Goal: Task Accomplishment & Management: Manage account settings

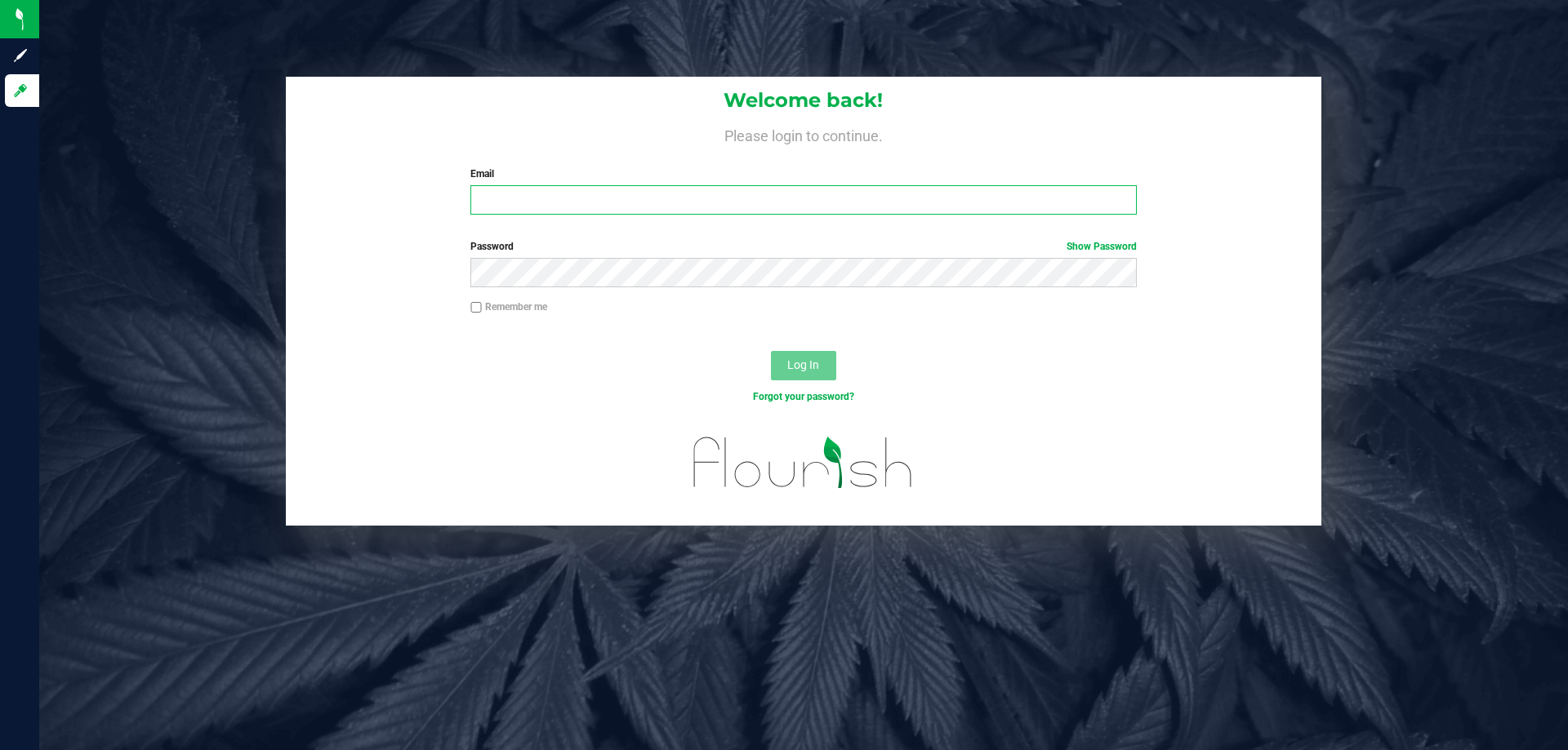
click at [749, 205] on input "Email" at bounding box center [803, 200] width 665 height 29
type input "[EMAIL_ADDRESS][DOMAIN_NAME]"
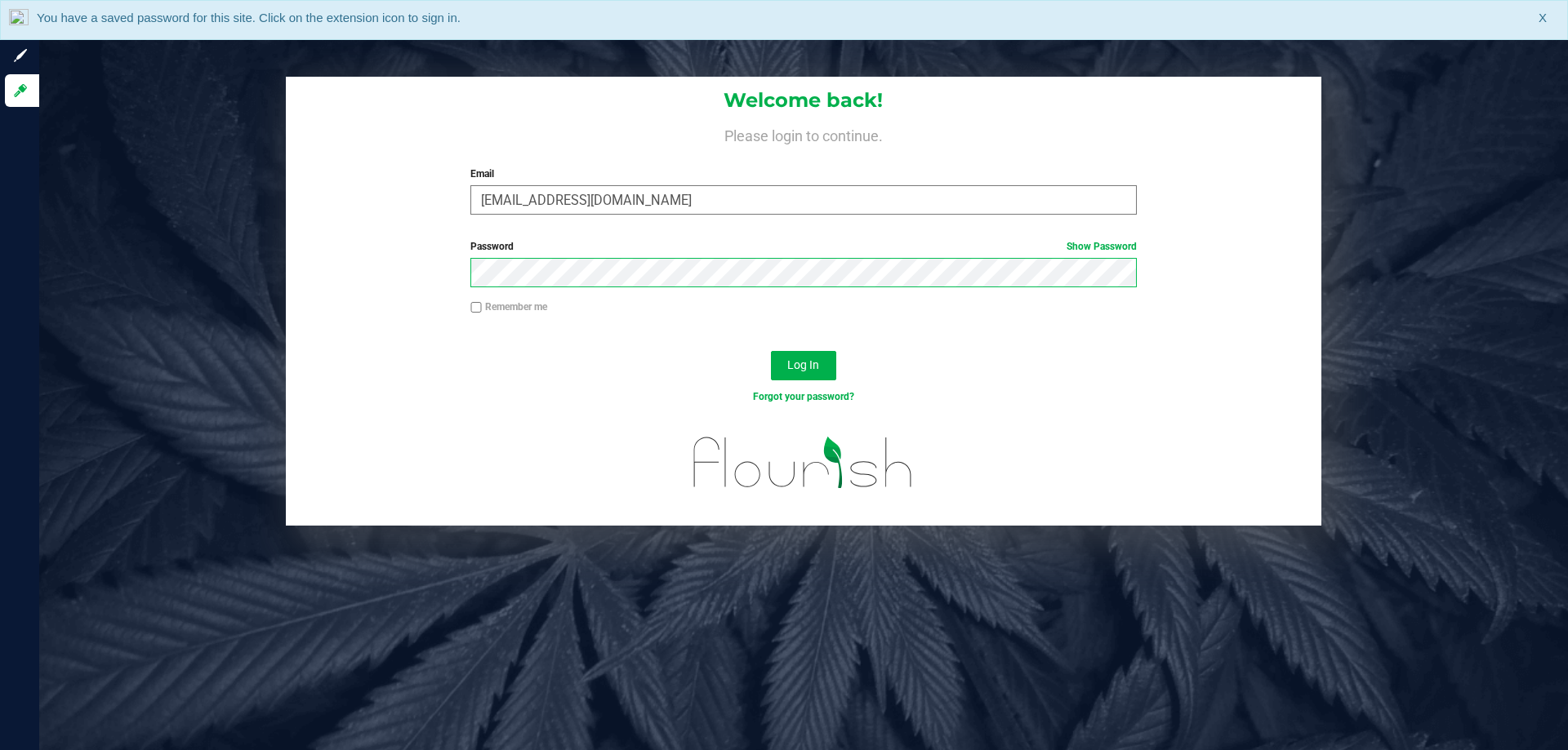
click at [771, 351] on button "Log In" at bounding box center [803, 365] width 65 height 29
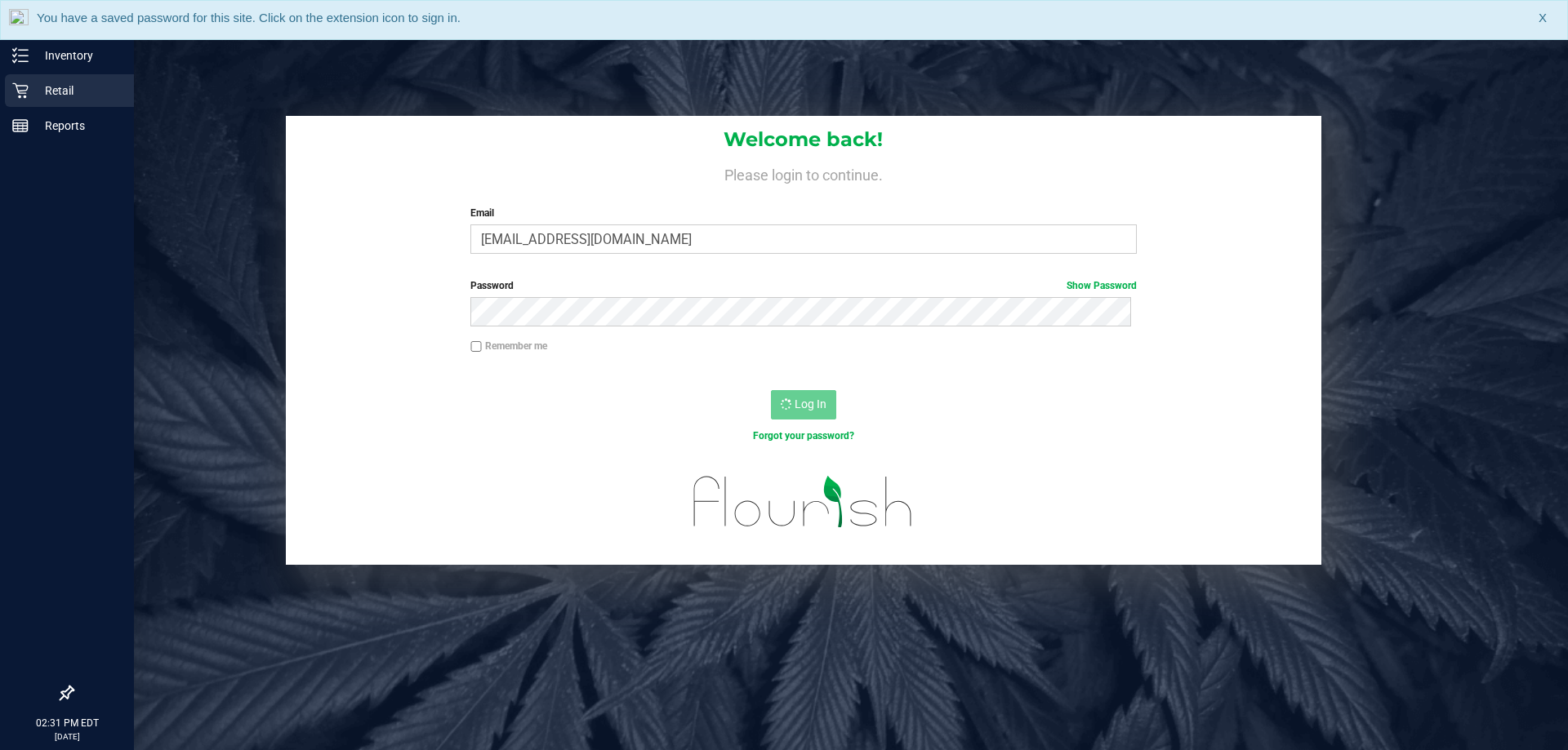
click at [68, 88] on p "Retail" at bounding box center [78, 90] width 98 height 19
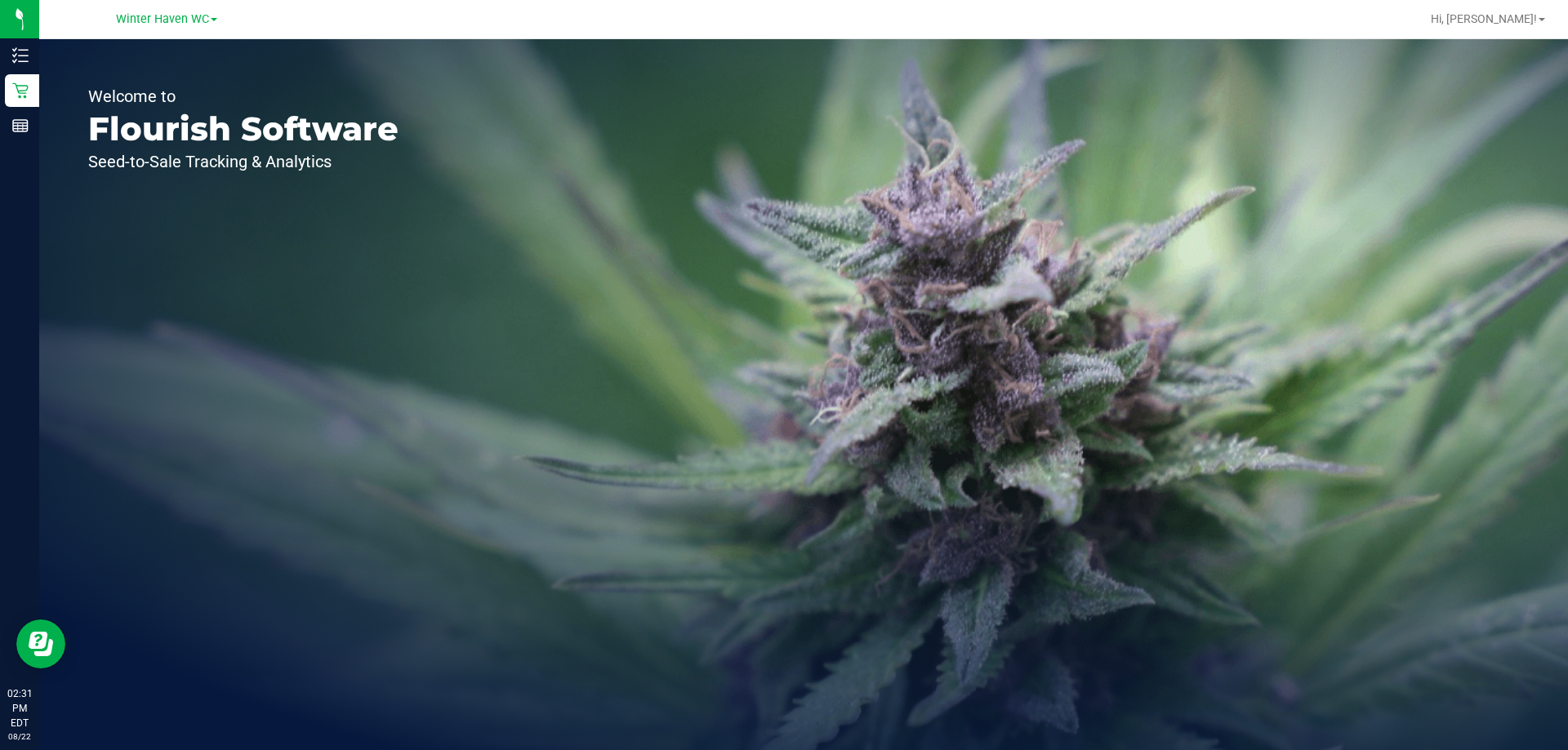
drag, startPoint x: 718, startPoint y: 15, endPoint x: 679, endPoint y: 47, distance: 50.4
click at [718, 15] on div at bounding box center [856, 19] width 1128 height 32
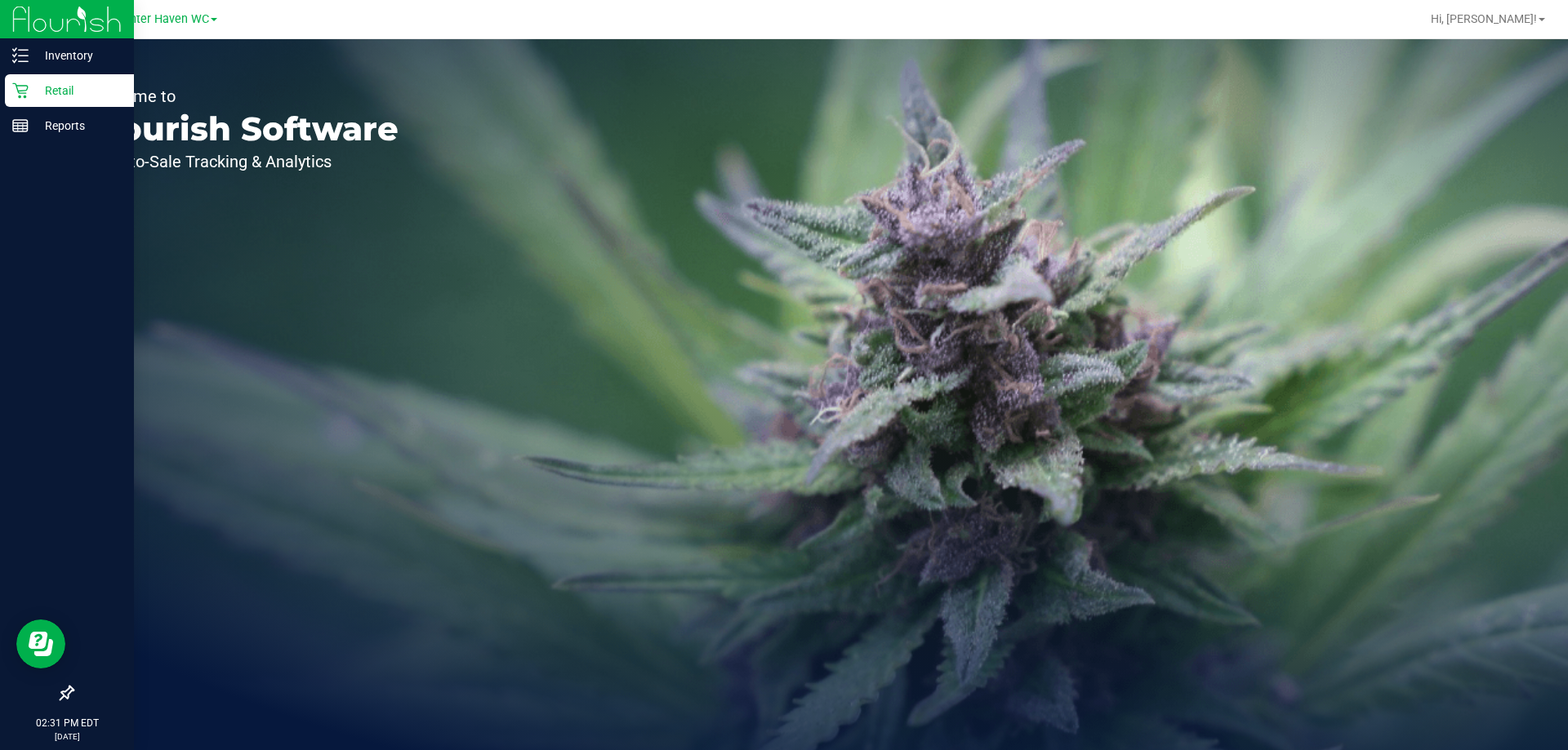
click at [45, 85] on p "Retail" at bounding box center [78, 90] width 98 height 19
click at [65, 88] on p "Retail" at bounding box center [78, 90] width 98 height 19
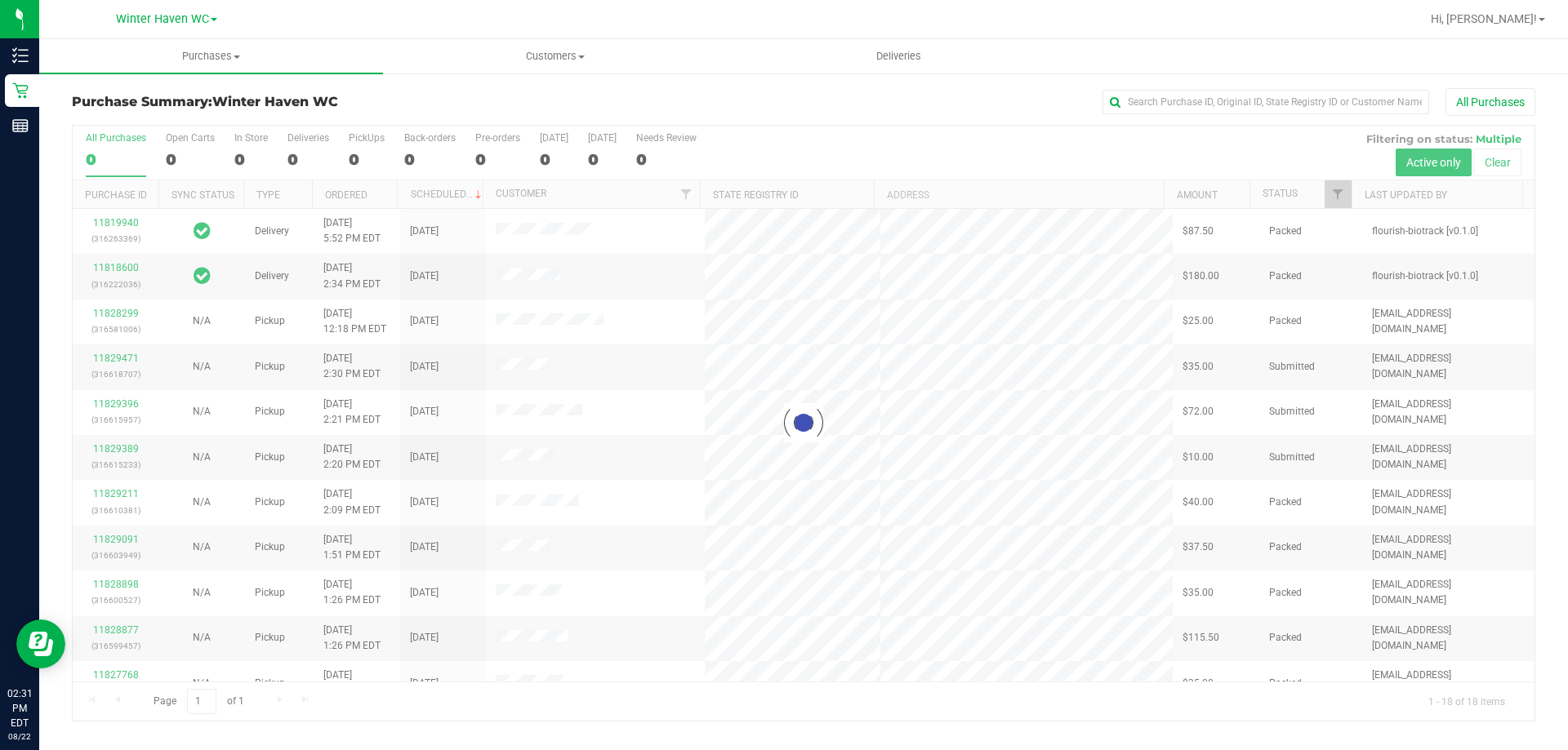
click at [652, 86] on div "Purchase Summary: [GEOGRAPHIC_DATA] All Purchases Loading... All Purchases 0 Op…" at bounding box center [803, 404] width 1528 height 666
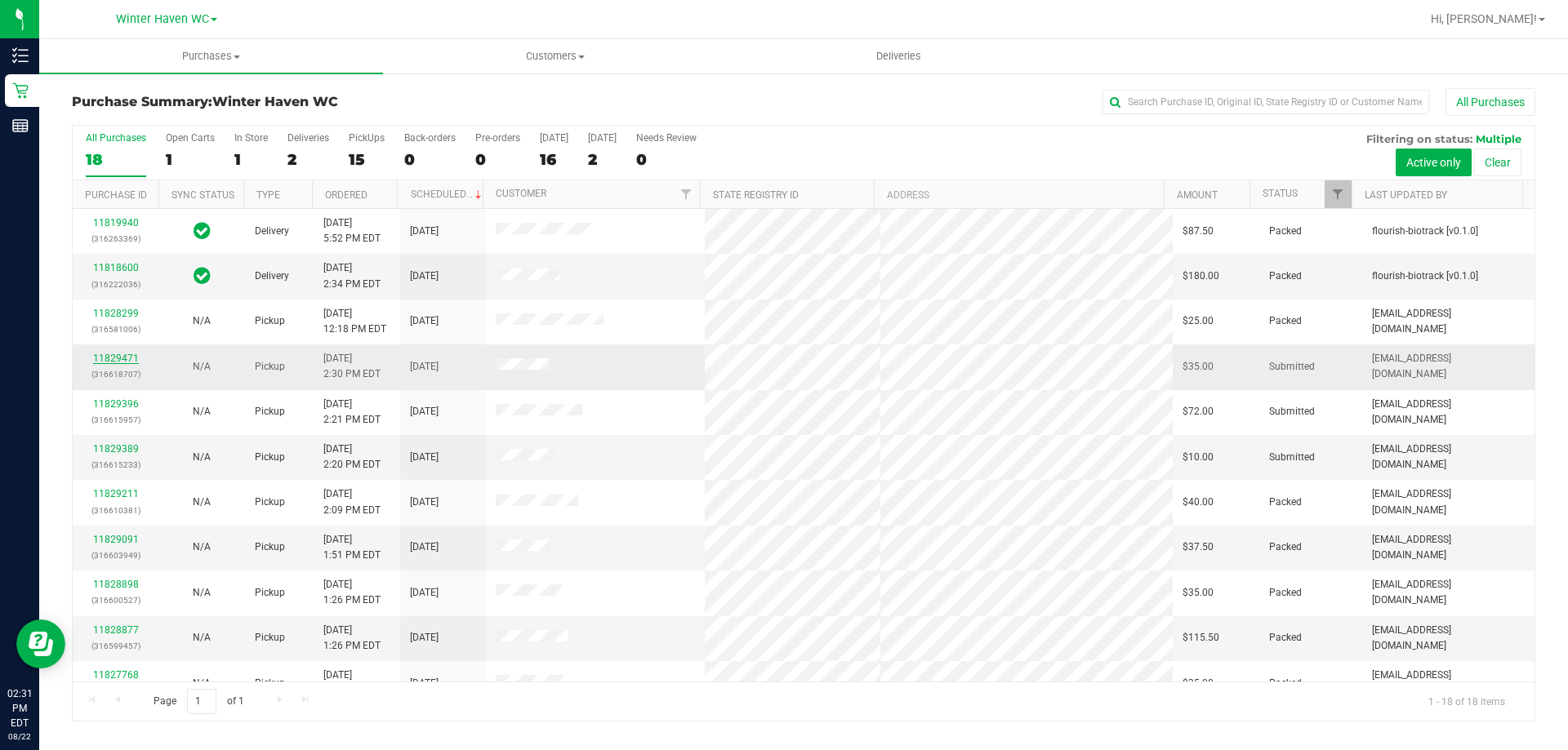
click at [125, 359] on link "11829471" at bounding box center [115, 358] width 46 height 12
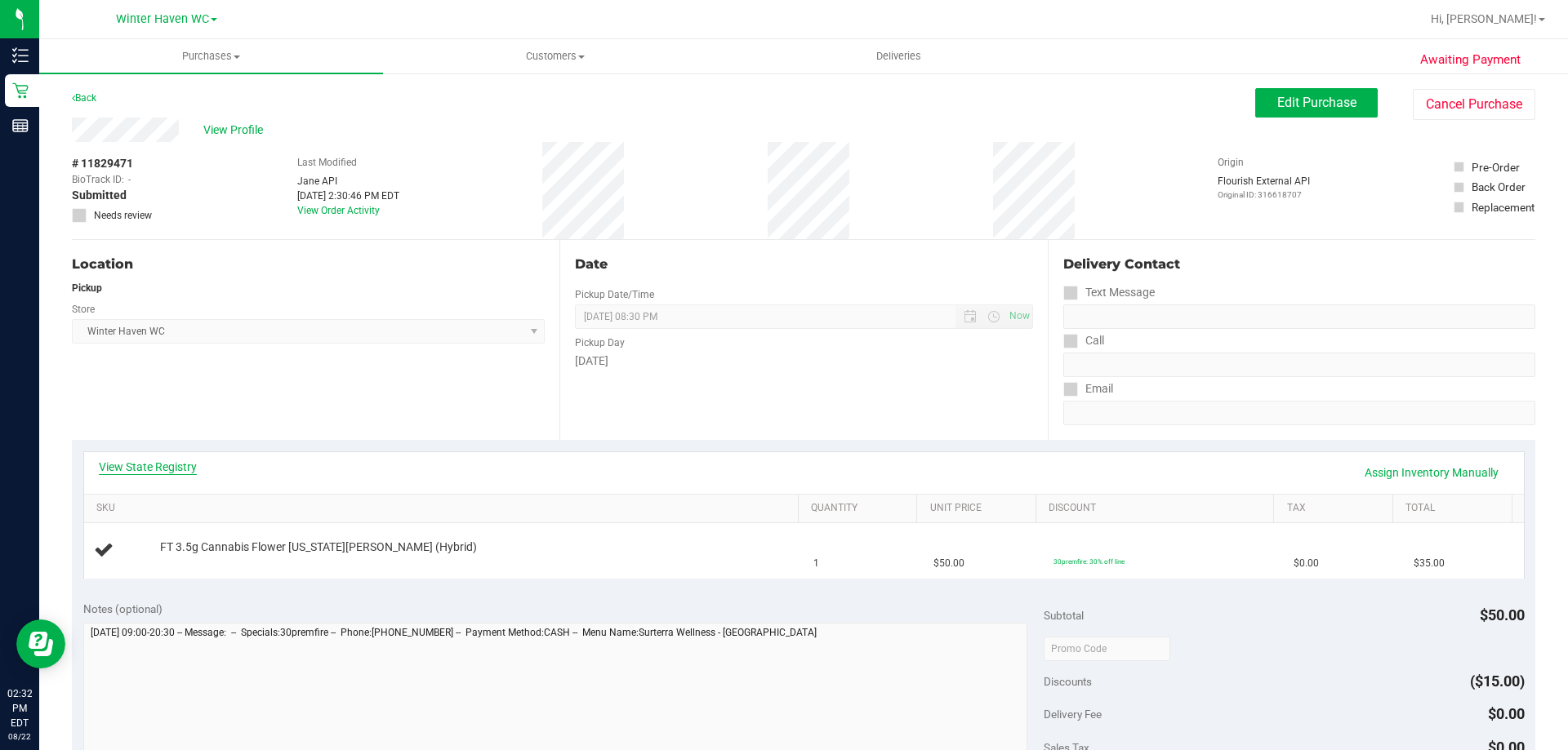
click at [180, 463] on link "View State Registry" at bounding box center [148, 466] width 98 height 16
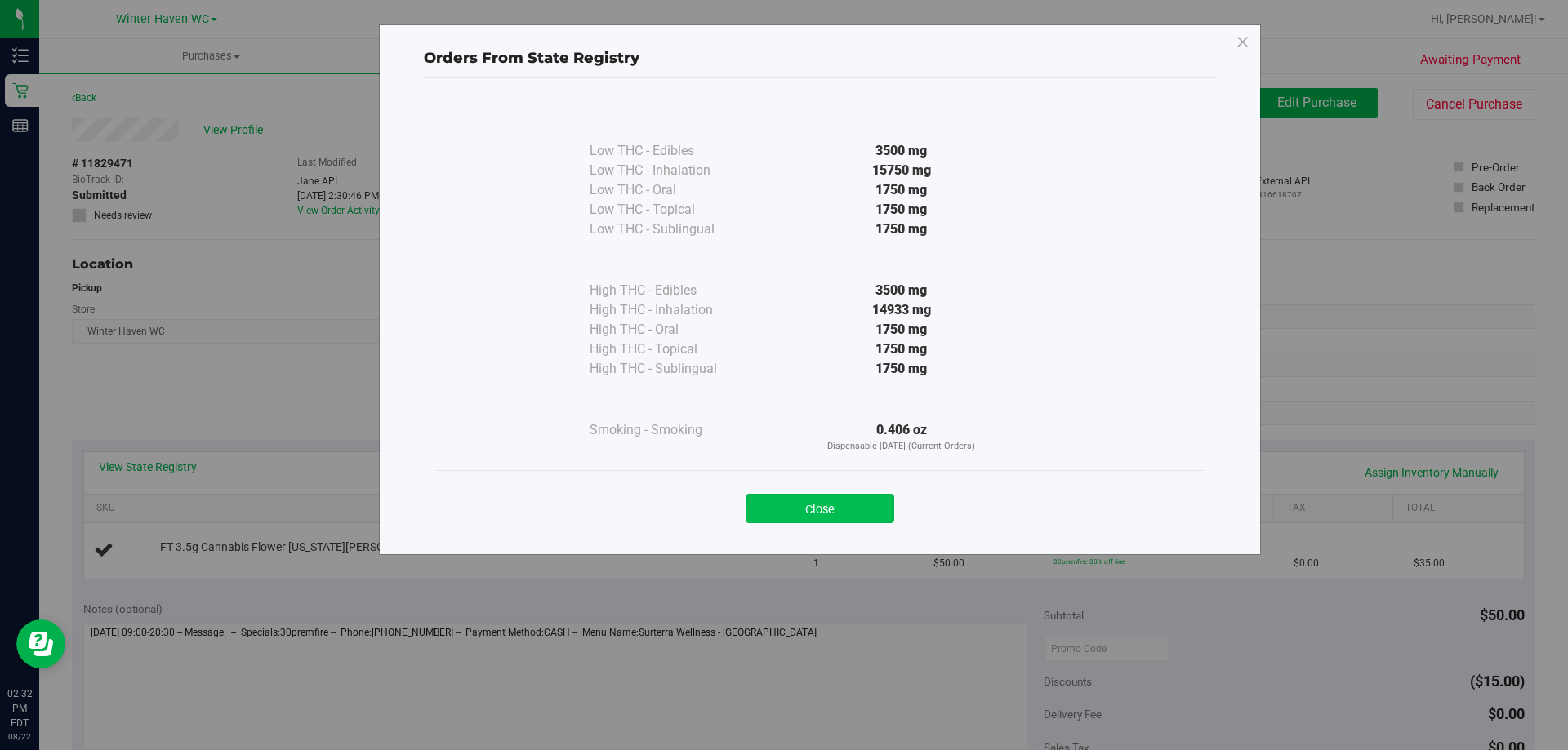
click at [805, 506] on button "Close" at bounding box center [819, 508] width 148 height 29
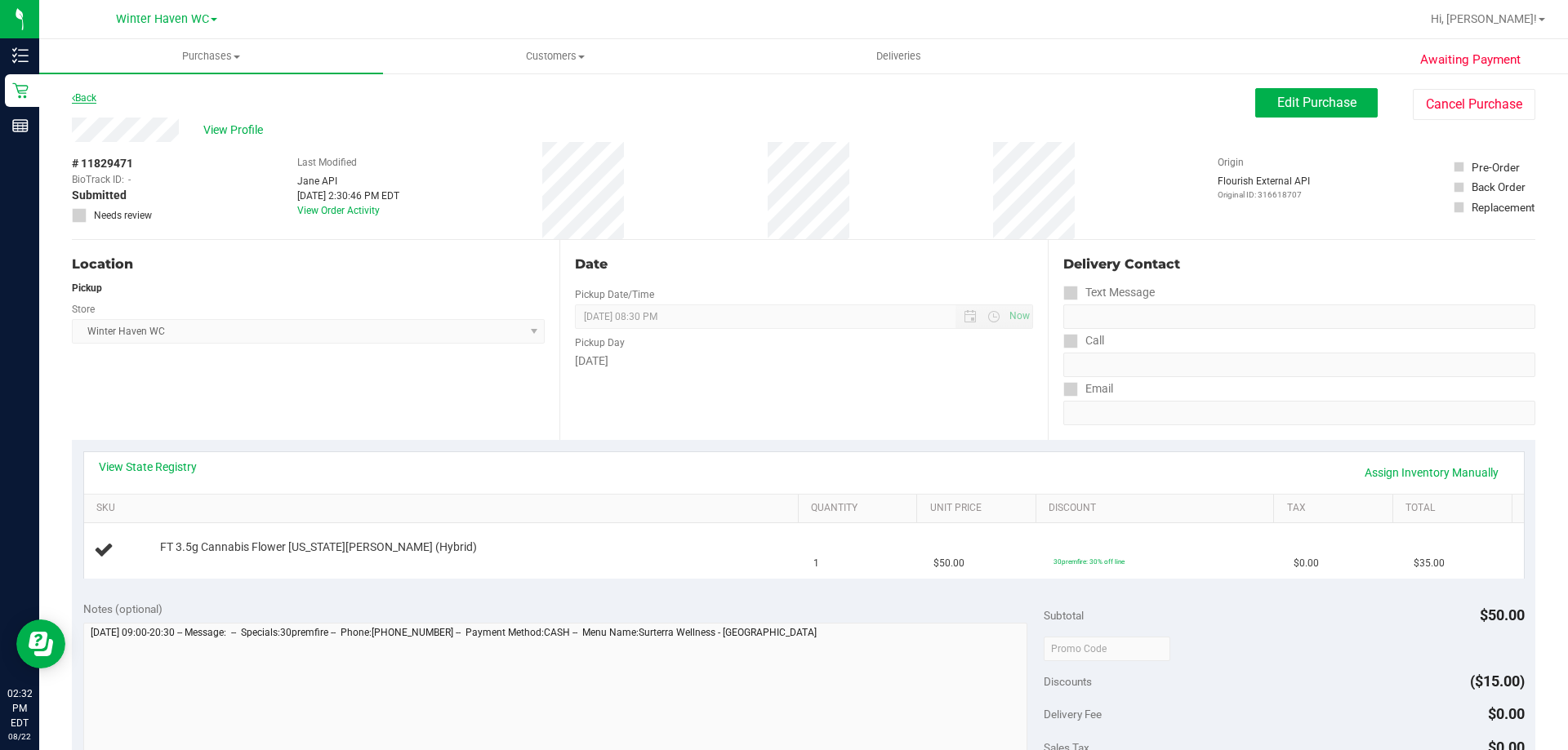
click at [89, 99] on link "Back" at bounding box center [83, 98] width 24 height 12
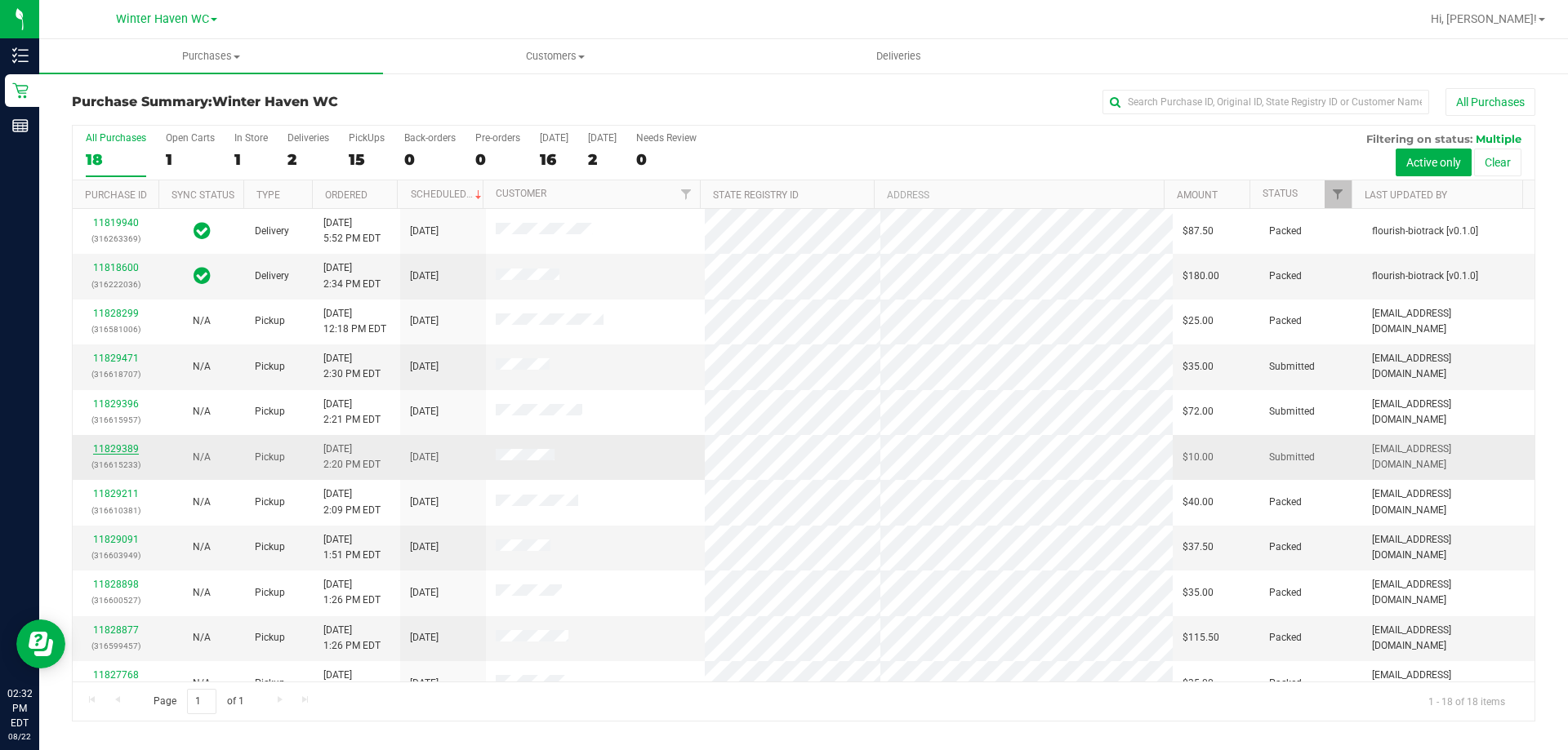
click at [125, 447] on link "11829389" at bounding box center [115, 449] width 46 height 12
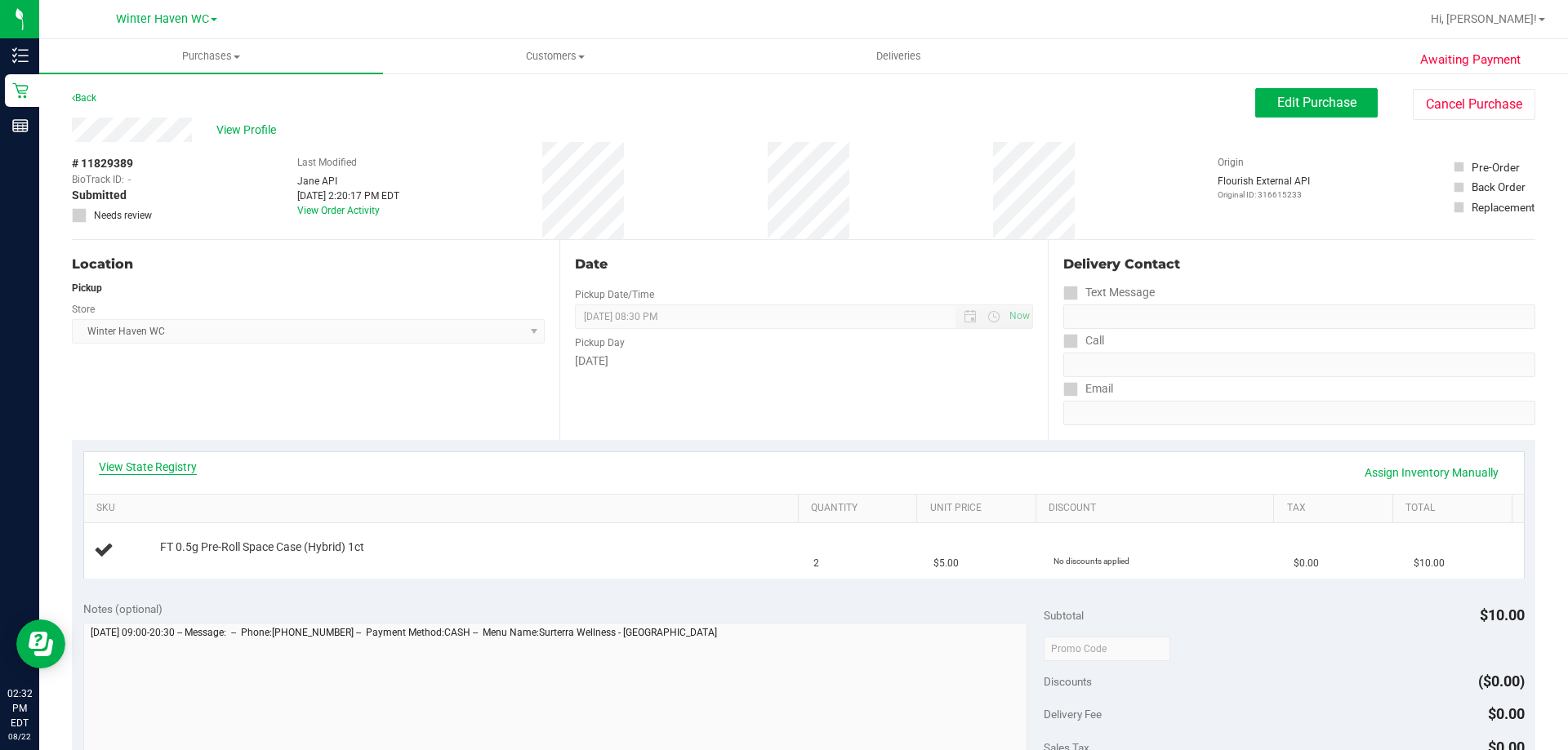
click at [140, 469] on link "View State Registry" at bounding box center [148, 466] width 98 height 16
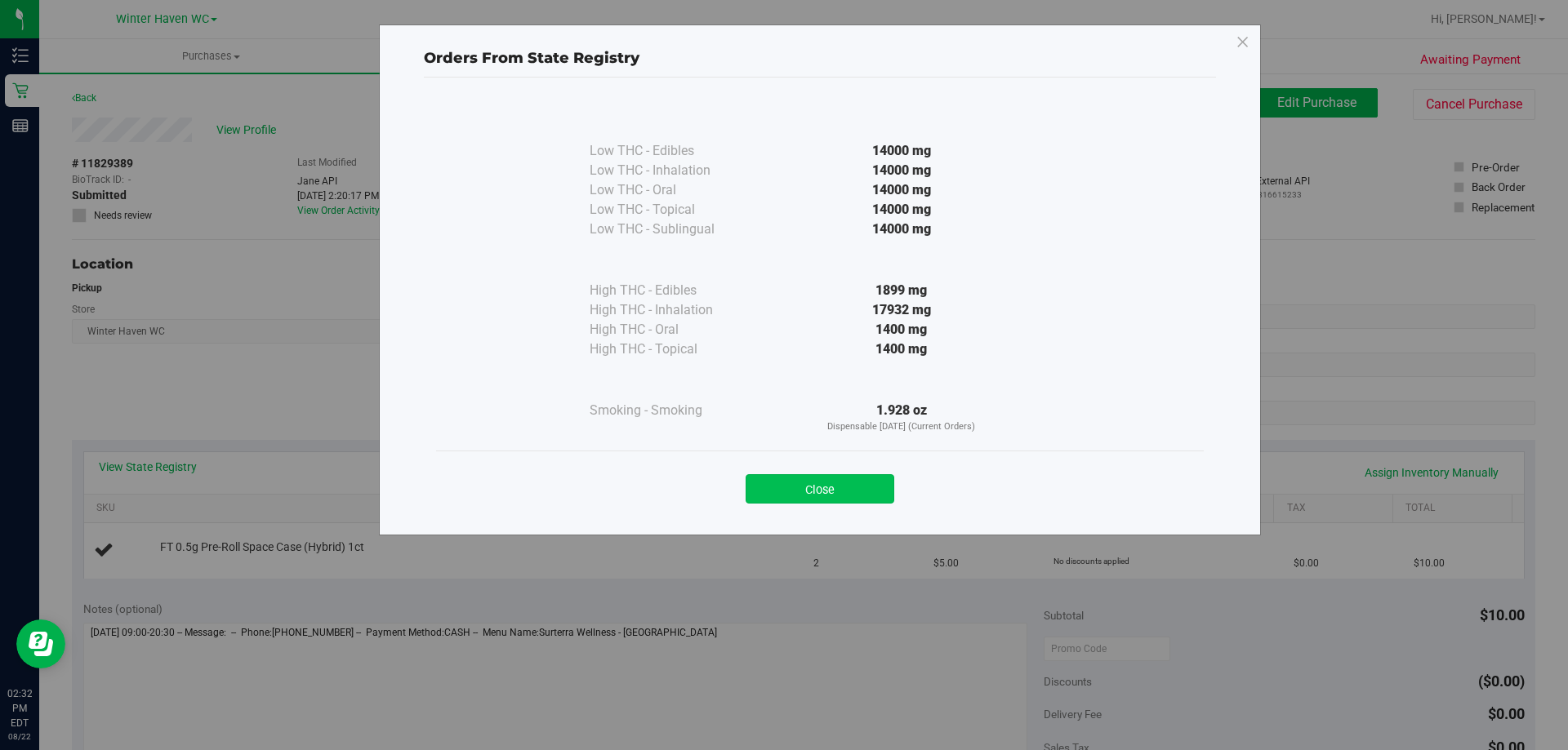
click at [804, 485] on button "Close" at bounding box center [819, 489] width 148 height 29
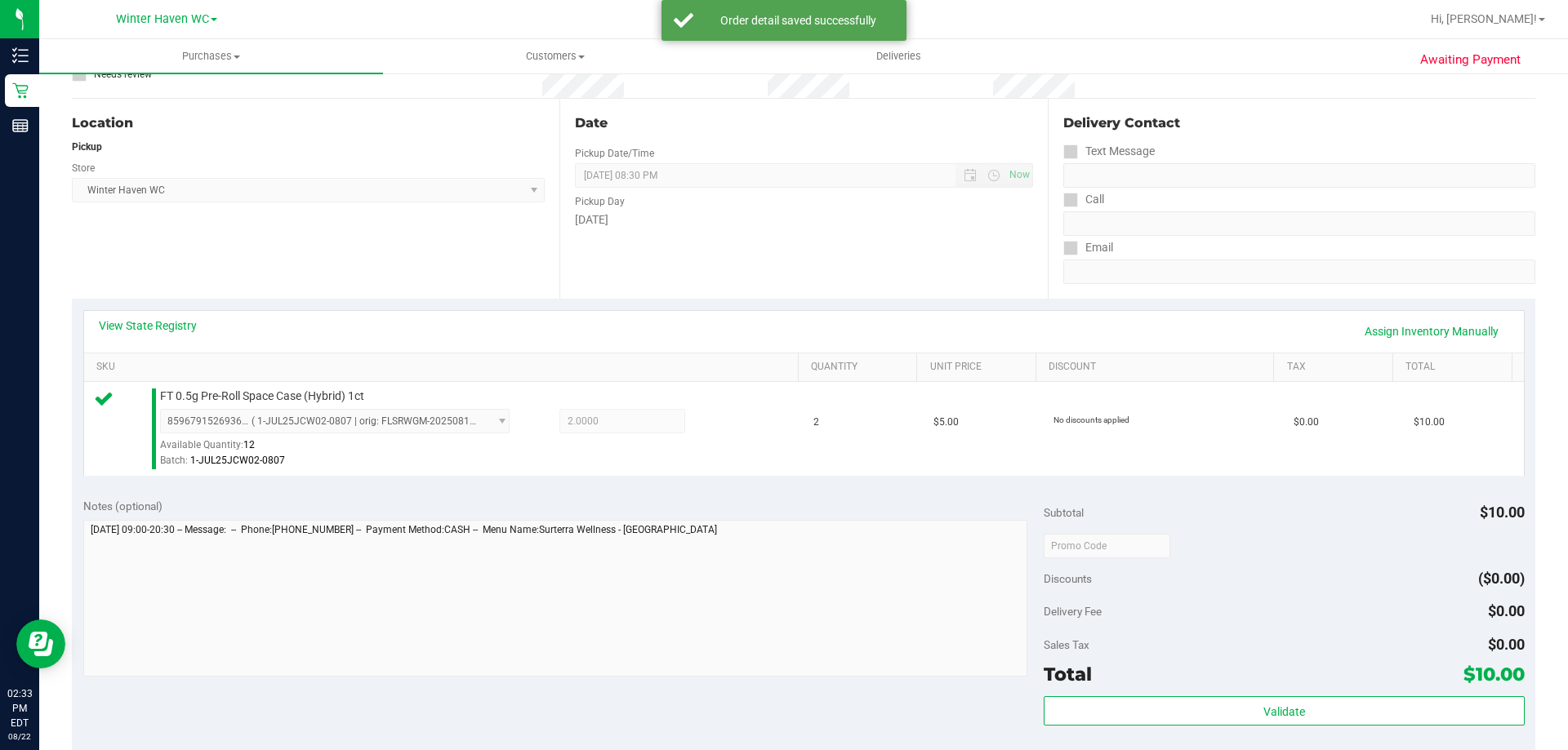
scroll to position [490, 0]
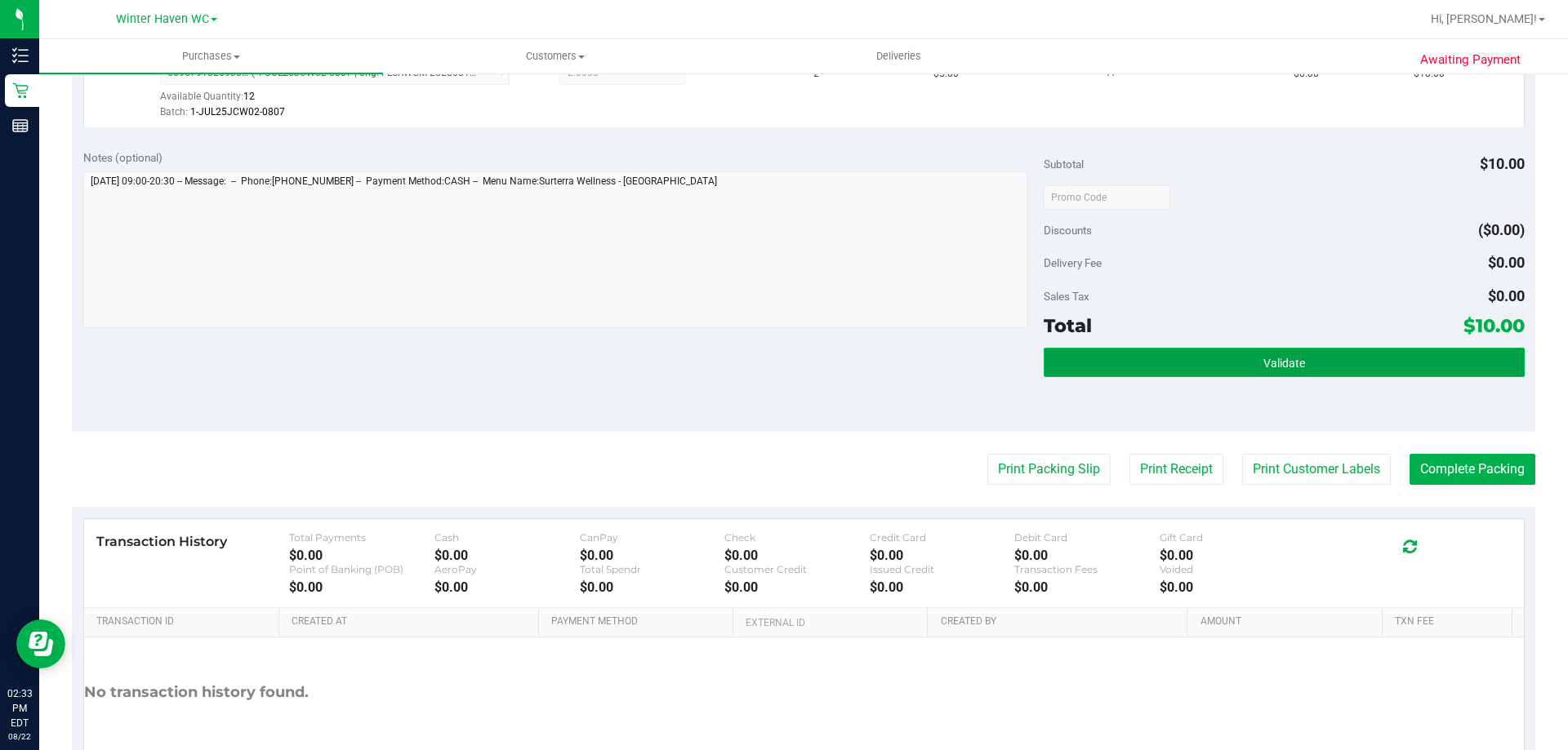
click at [1263, 365] on span "Validate" at bounding box center [1283, 362] width 41 height 13
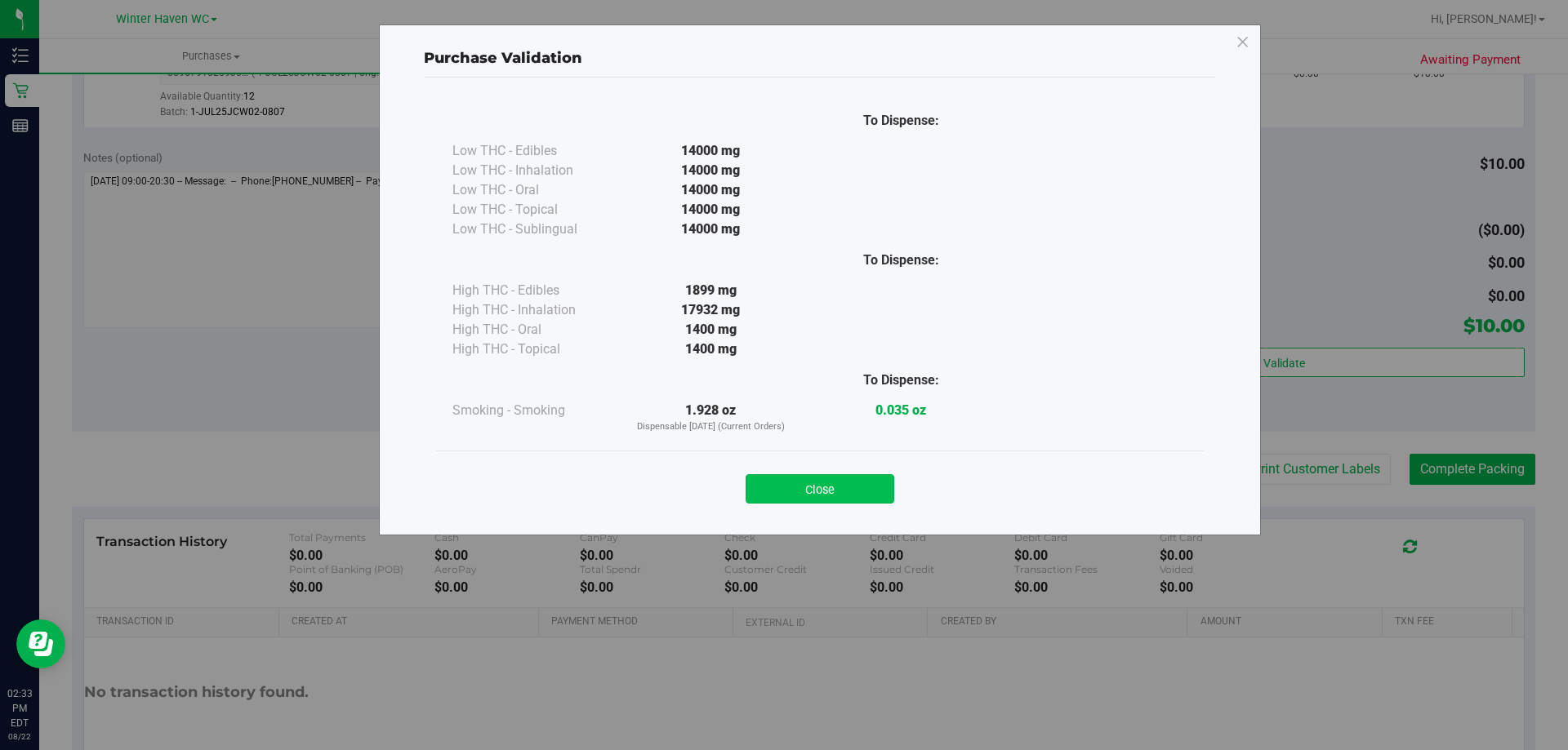
click at [871, 477] on button "Close" at bounding box center [819, 489] width 148 height 29
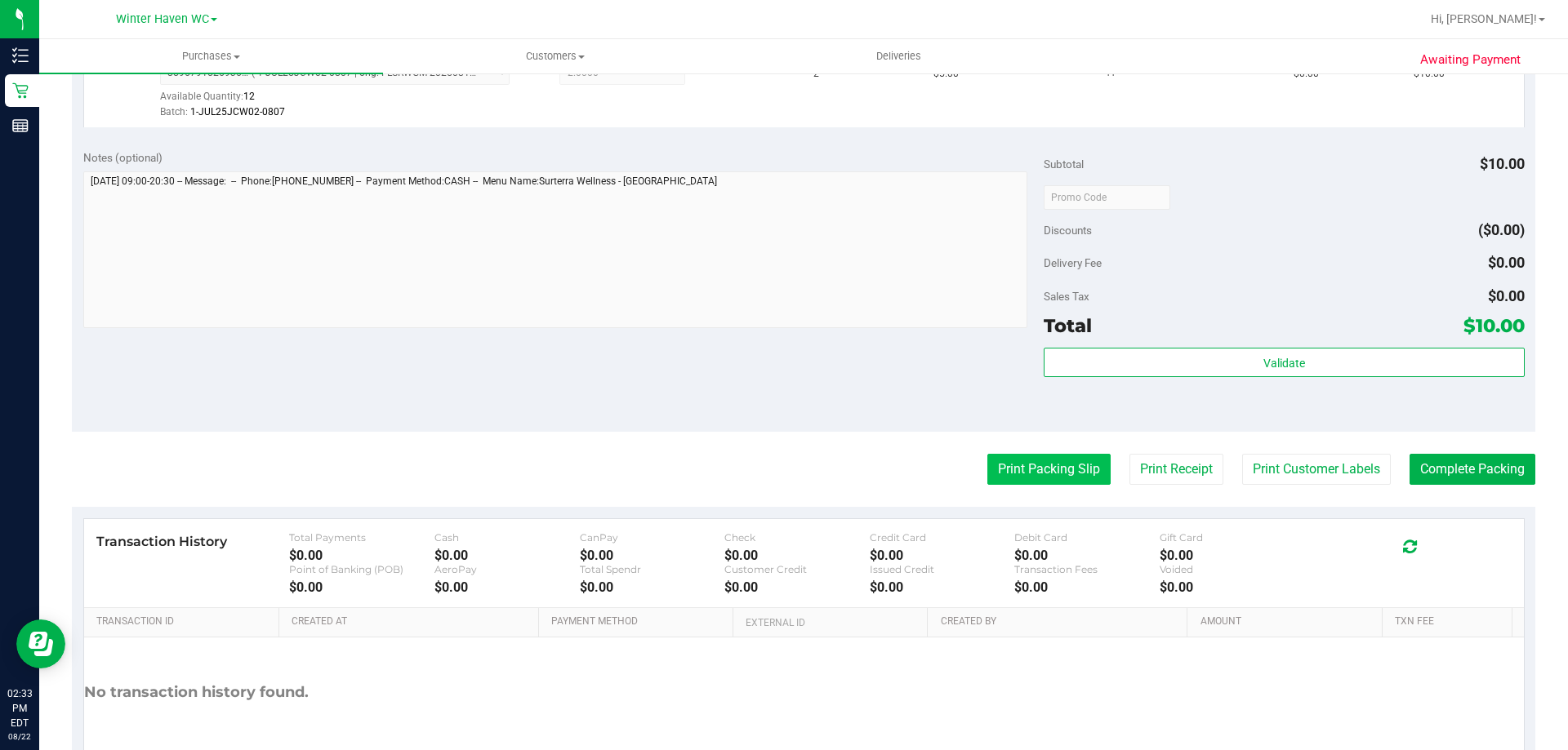
click at [1077, 465] on button "Print Packing Slip" at bounding box center [1049, 469] width 123 height 31
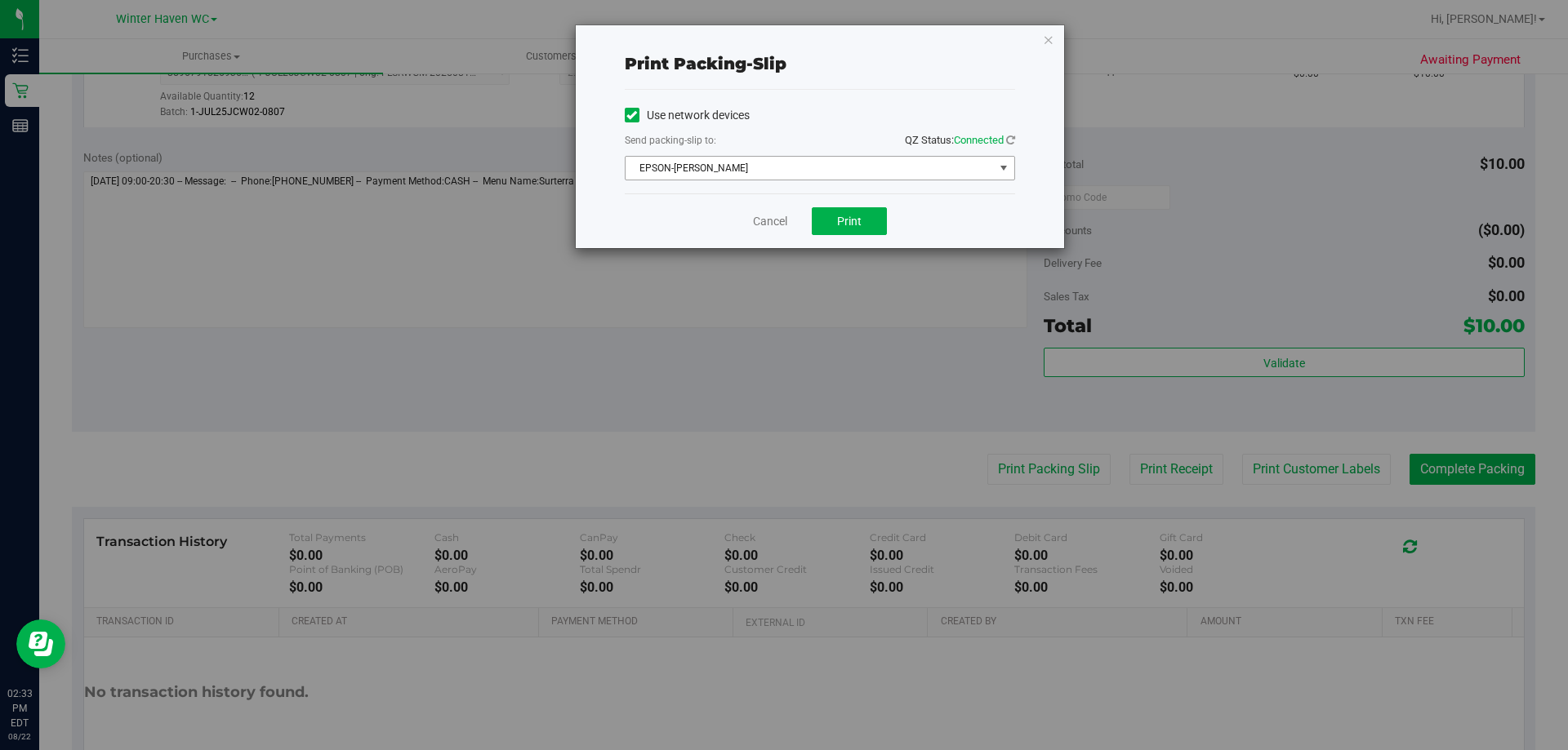
click at [754, 162] on span "EPSON-[PERSON_NAME]" at bounding box center [809, 168] width 368 height 23
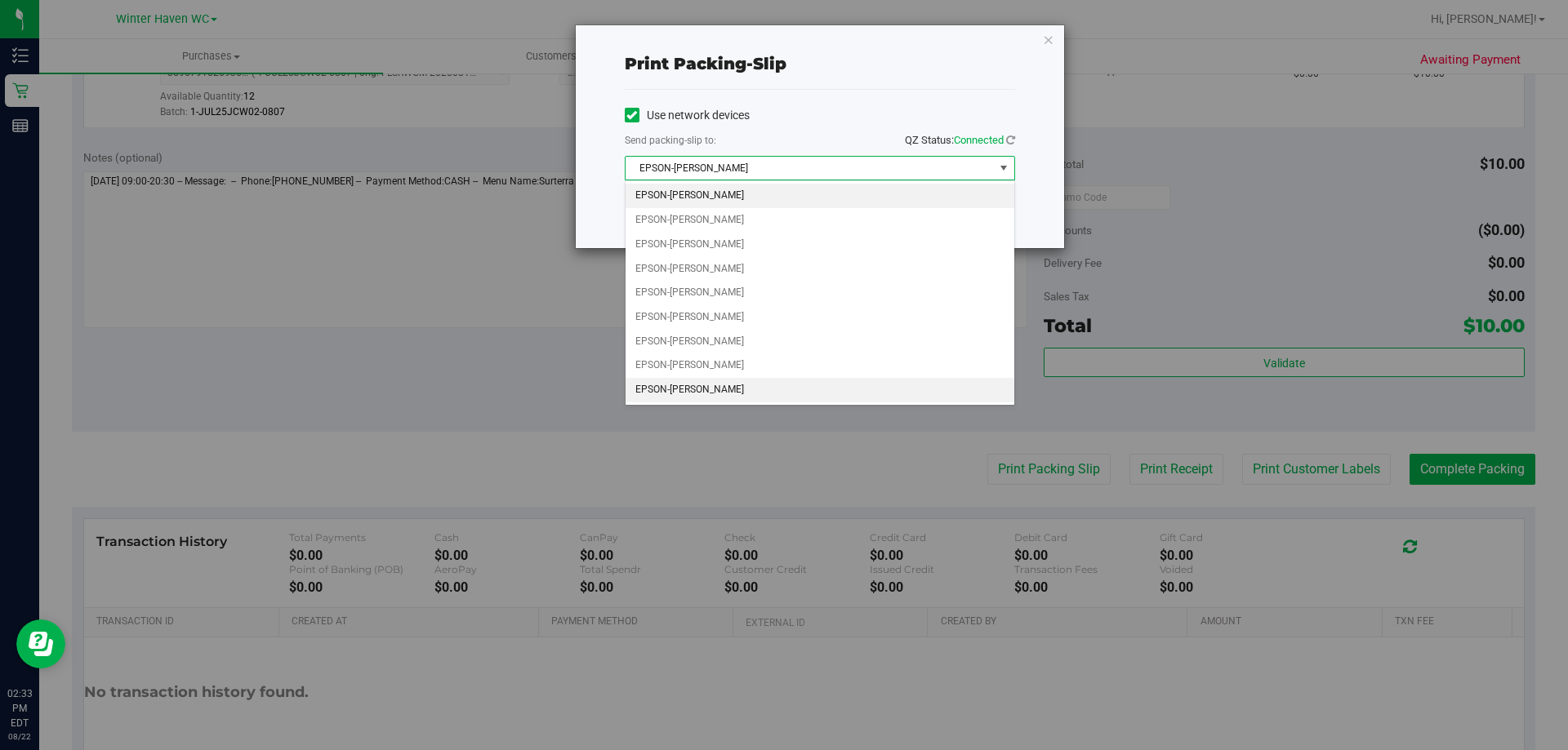
click at [793, 384] on li "EPSON-[PERSON_NAME]" at bounding box center [819, 389] width 389 height 24
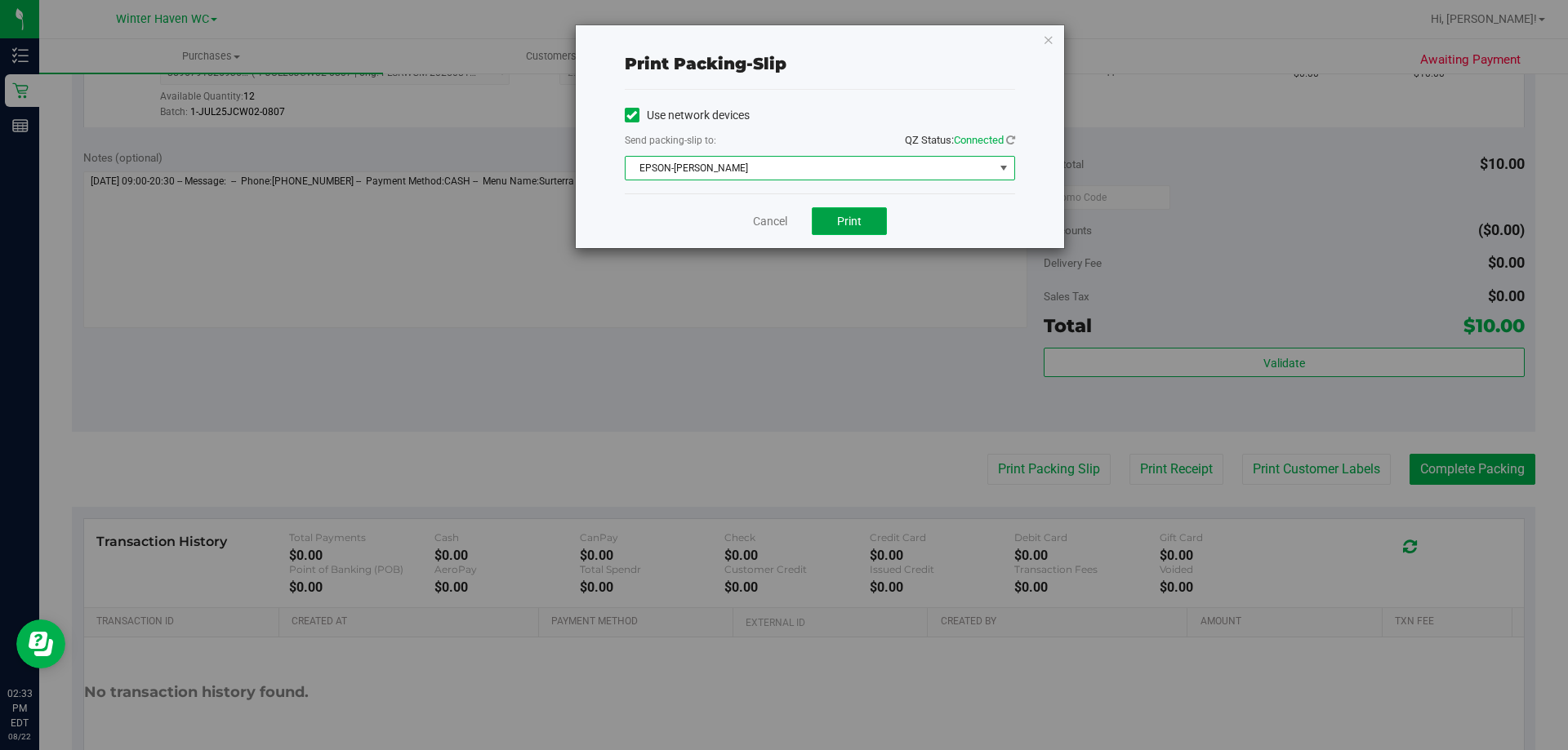
click at [854, 219] on span "Print" at bounding box center [849, 221] width 24 height 13
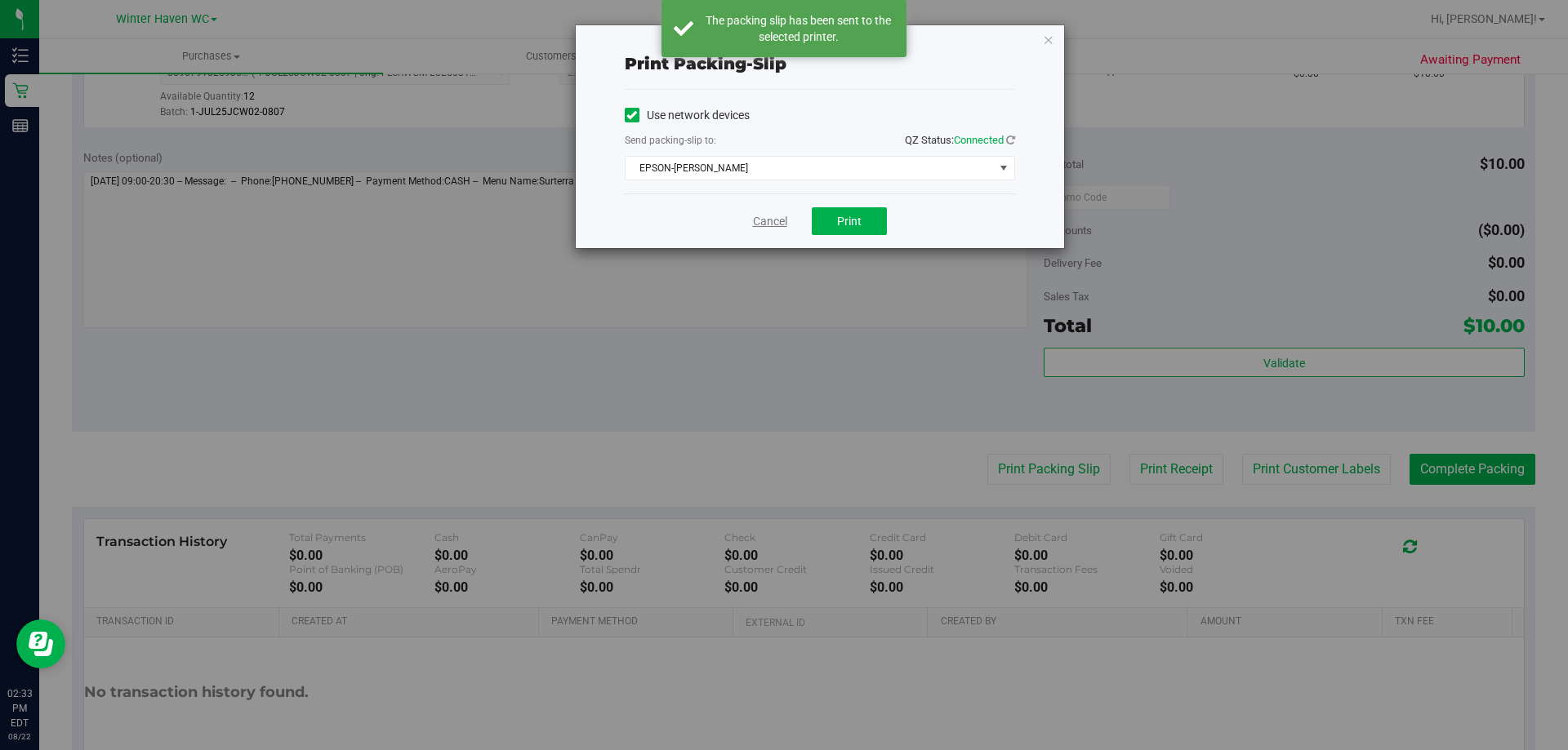
click at [769, 216] on link "Cancel" at bounding box center [770, 222] width 35 height 17
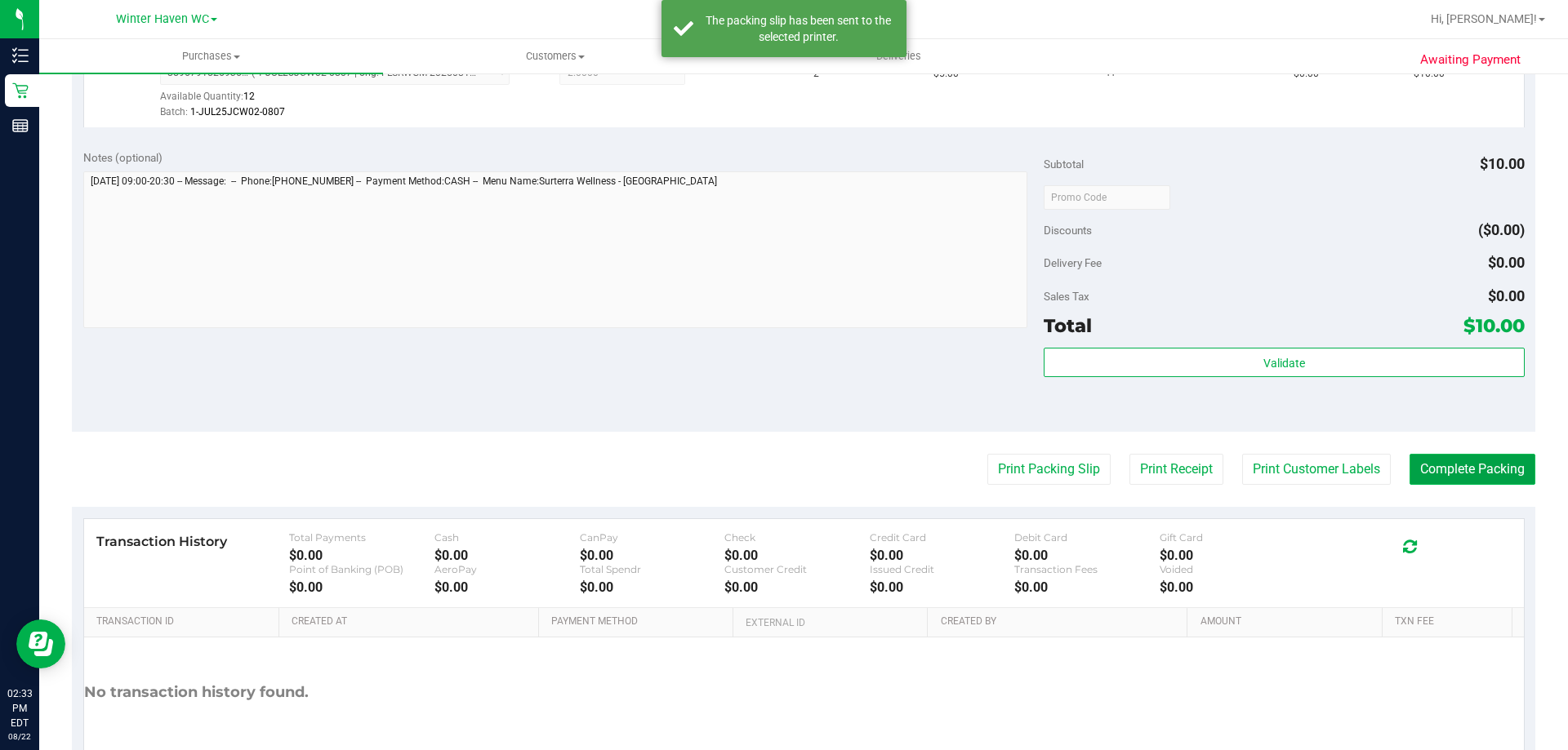
click at [1459, 476] on button "Complete Packing" at bounding box center [1472, 469] width 126 height 31
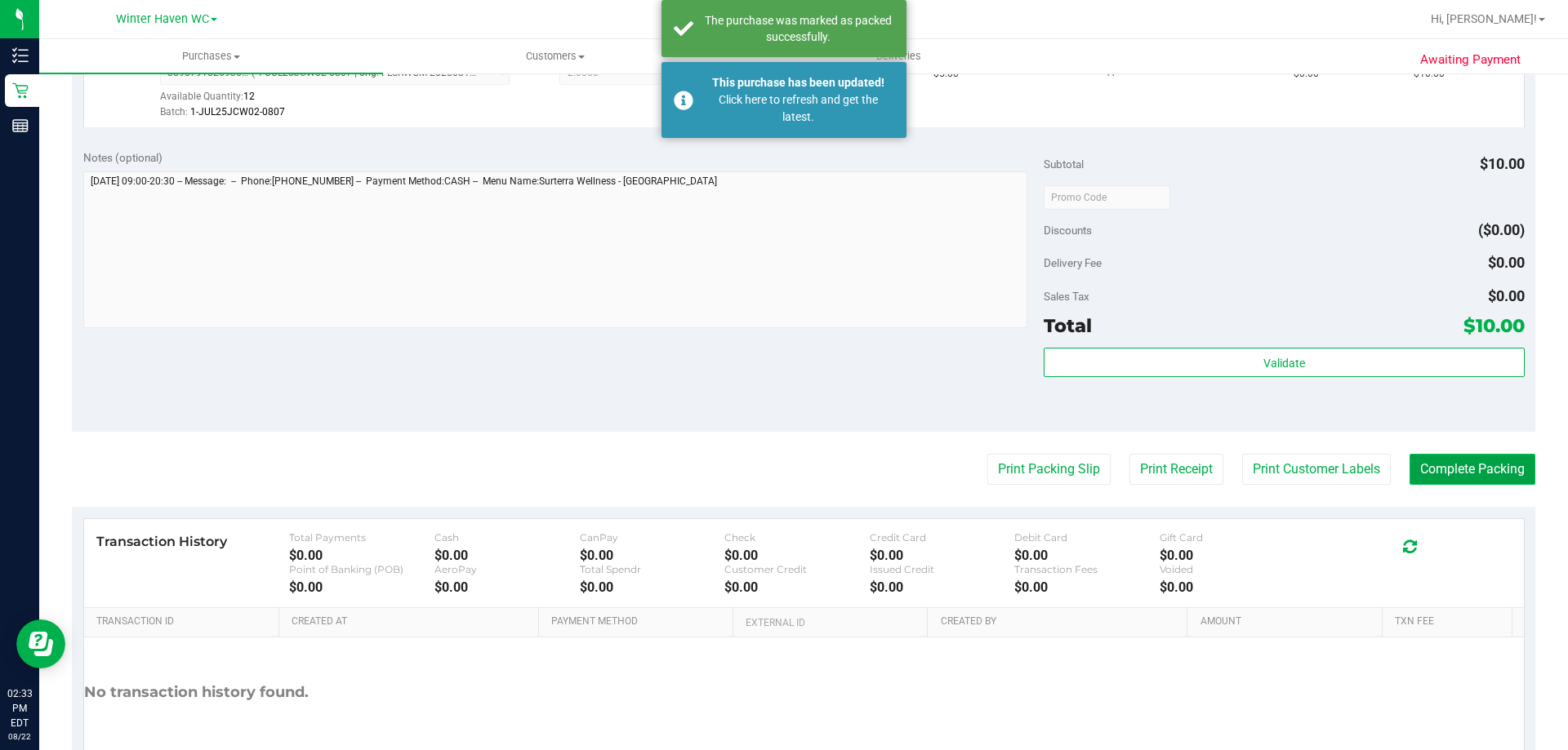
click at [1459, 474] on button "Complete Packing" at bounding box center [1472, 469] width 126 height 31
